Goal: Task Accomplishment & Management: Manage account settings

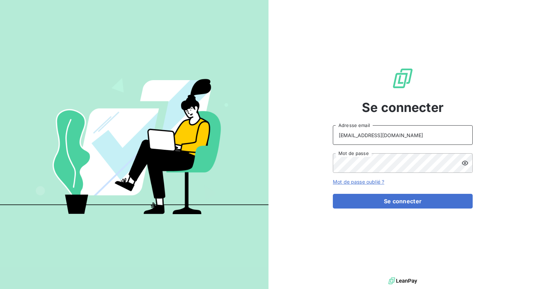
click at [445, 137] on input "[EMAIL_ADDRESS][DOMAIN_NAME]" at bounding box center [403, 135] width 140 height 20
type input "[EMAIL_ADDRESS][PERSON_NAME][DOMAIN_NAME]"
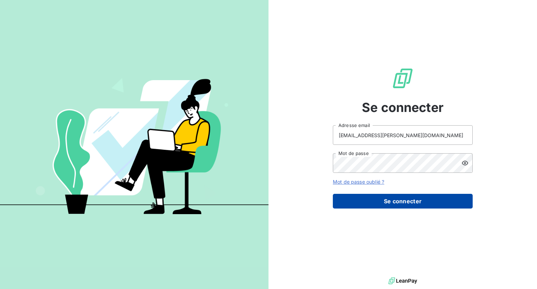
click at [400, 198] on button "Se connecter" at bounding box center [403, 201] width 140 height 15
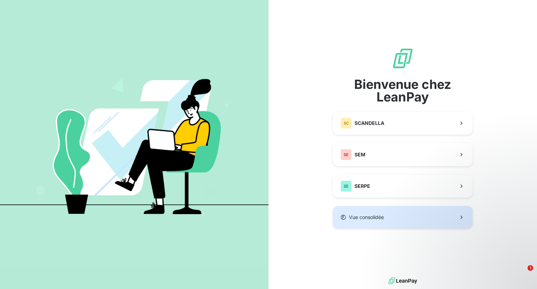
click at [382, 216] on span "Vue consolidée" at bounding box center [366, 217] width 35 height 7
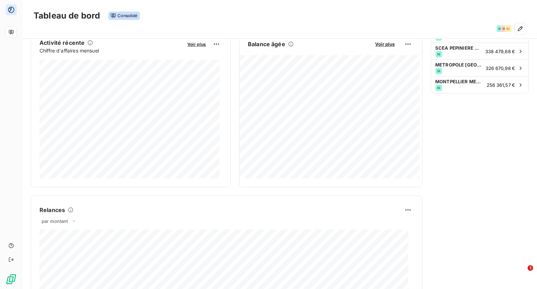
scroll to position [144, 0]
